Goal: Task Accomplishment & Management: Use online tool/utility

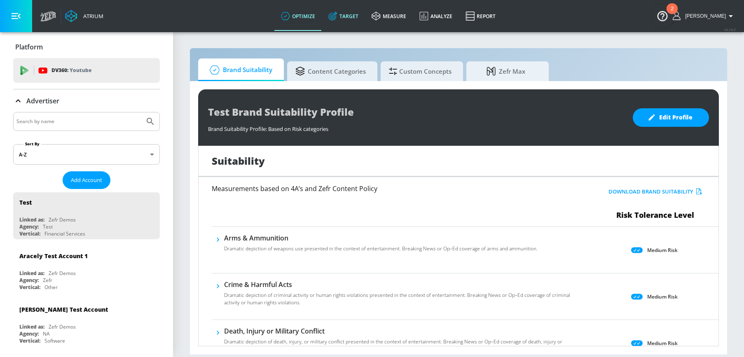
click at [355, 19] on link "Target" at bounding box center [343, 16] width 43 height 30
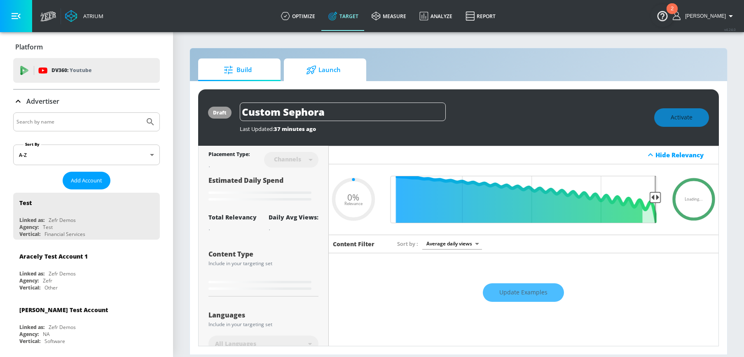
type input "0.05"
click at [91, 119] on input "Search by name" at bounding box center [78, 122] width 125 height 11
type input "molson ca"
type input "0.6"
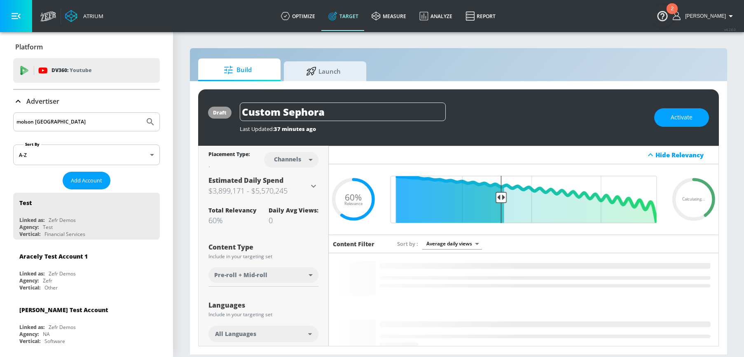
click at [141, 113] on button "Submit Search" at bounding box center [150, 122] width 18 height 18
click at [145, 120] on icon "Submit Search" at bounding box center [150, 122] width 10 height 10
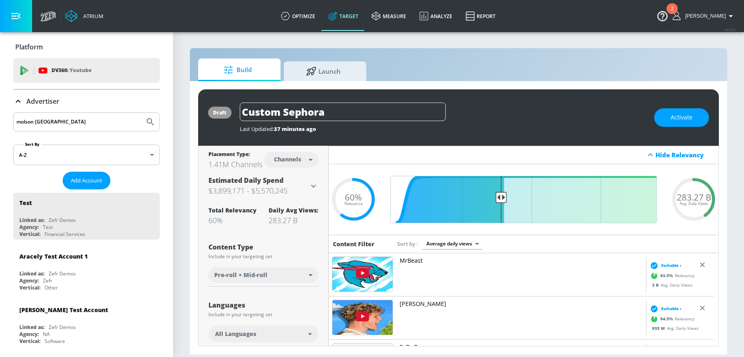
click at [20, 99] on icon at bounding box center [18, 101] width 10 height 10
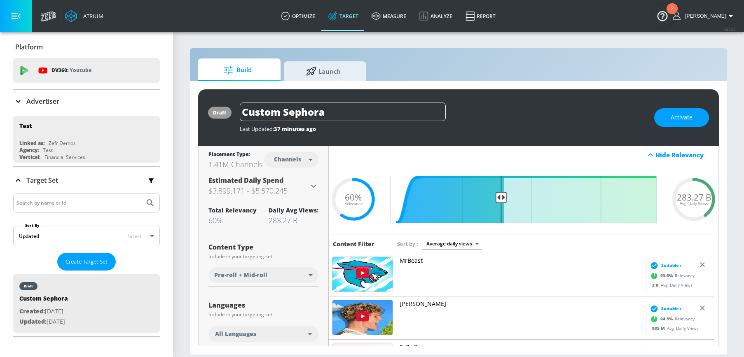
click at [16, 99] on icon at bounding box center [18, 101] width 10 height 10
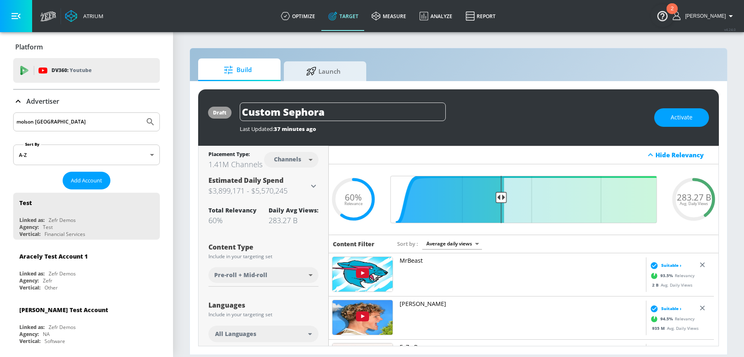
click at [100, 116] on div "molson [GEOGRAPHIC_DATA]" at bounding box center [86, 122] width 147 height 19
drag, startPoint x: 72, startPoint y: 122, endPoint x: 1, endPoint y: 122, distance: 70.9
type input "Molson"
click at [141, 113] on button "Submit Search" at bounding box center [150, 122] width 18 height 18
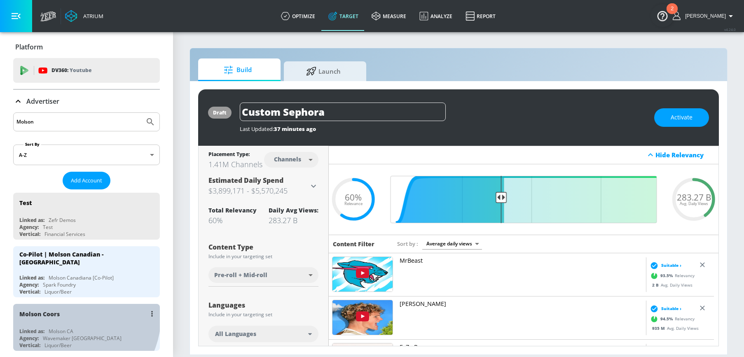
click at [68, 312] on div "Molson Coors" at bounding box center [88, 314] width 138 height 20
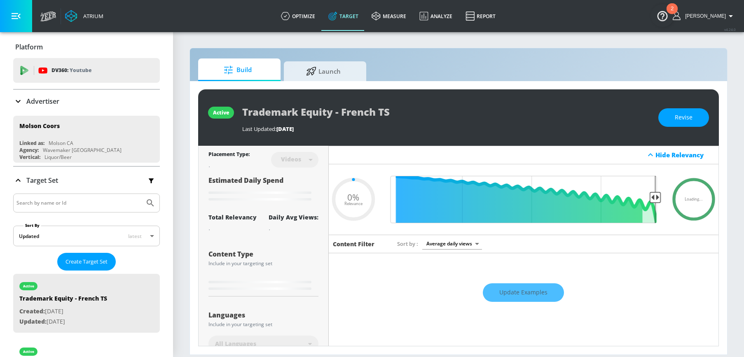
type input "0.18"
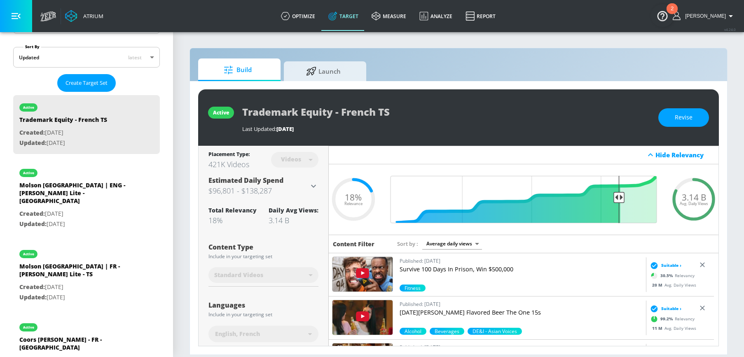
scroll to position [101, 0]
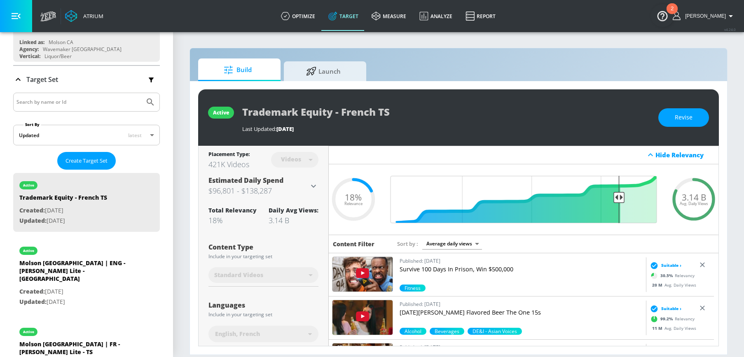
click at [65, 98] on input "Search by name or Id" at bounding box center [78, 102] width 125 height 11
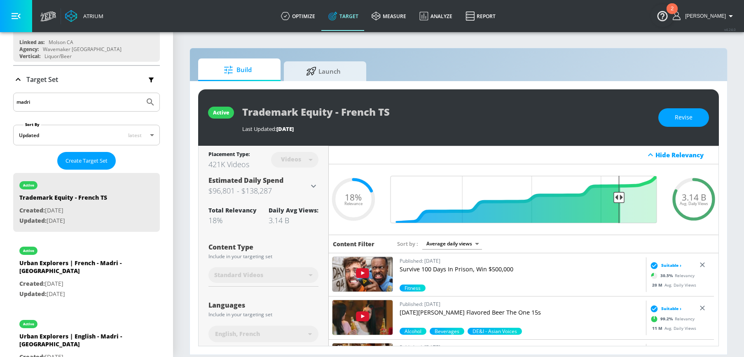
type input "madri"
click at [141, 93] on button "Submit Search" at bounding box center [150, 102] width 18 height 18
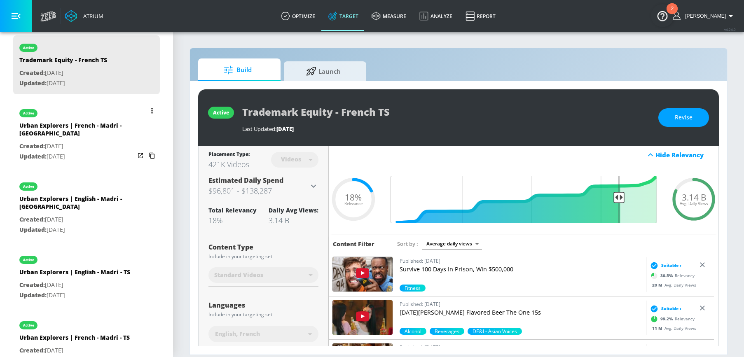
scroll to position [245, 0]
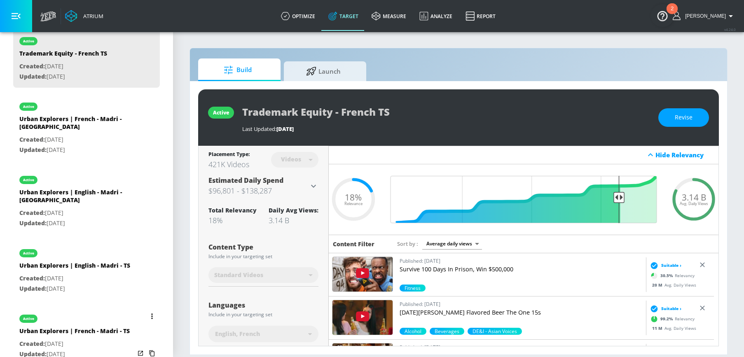
click at [80, 327] on div "Urban Explorers | French - Madri - TS" at bounding box center [74, 333] width 110 height 12
type input "Urban Explorers | French - Madri - TS"
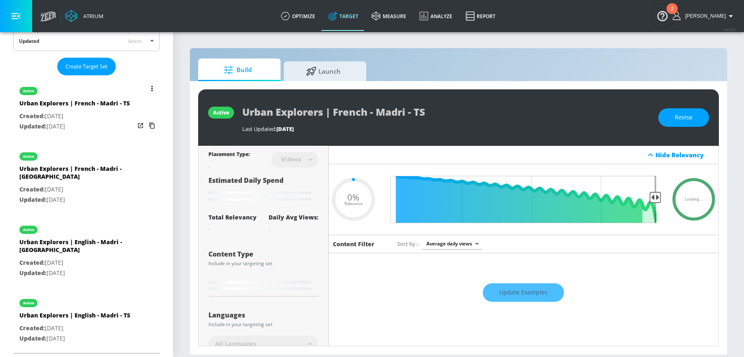
scroll to position [180, 0]
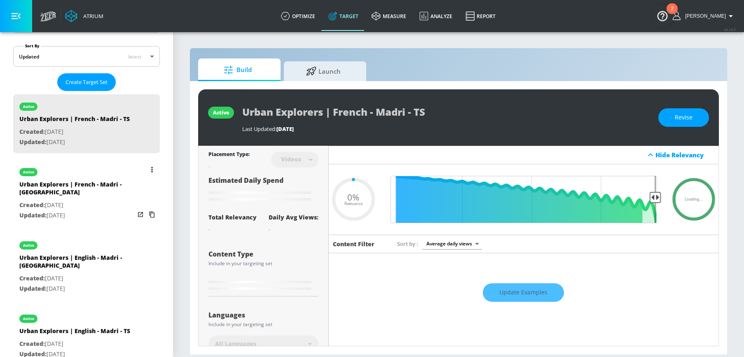
type input "0.12"
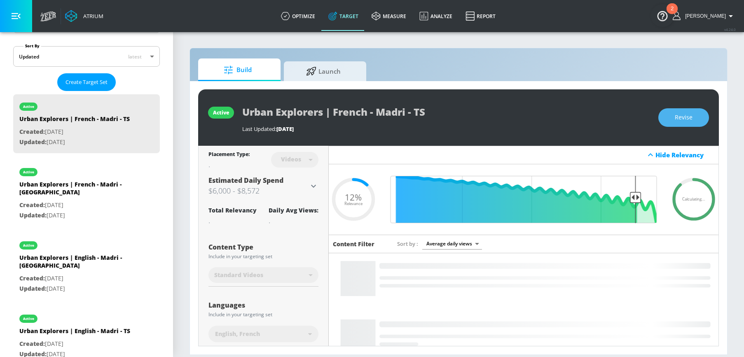
click at [692, 120] on span "Revise" at bounding box center [684, 118] width 18 height 10
